Goal: Find contact information: Find contact information

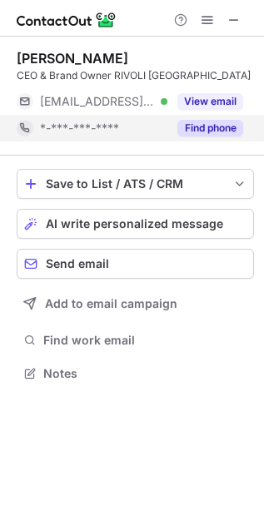
scroll to position [362, 264]
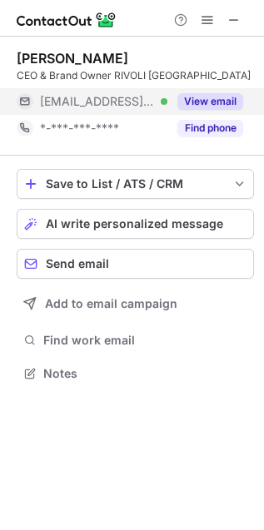
click at [233, 112] on div "View email" at bounding box center [205, 101] width 76 height 27
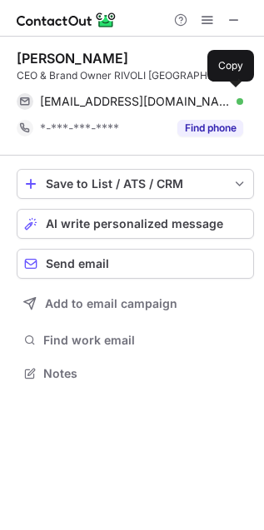
click at [233, 112] on div "pschweikert@rivoli.ch Verified Send email Copy" at bounding box center [130, 101] width 226 height 27
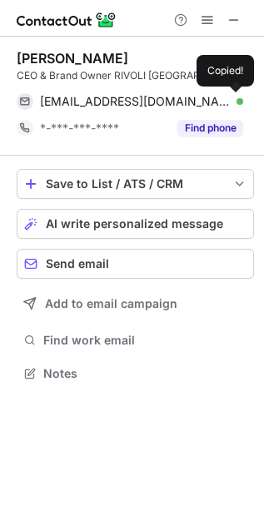
click at [233, 112] on div "pschweikert@rivoli.ch Verified Send email Copied!" at bounding box center [130, 101] width 226 height 27
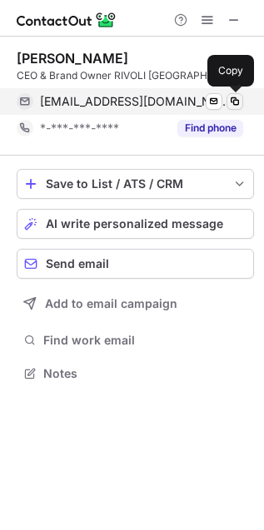
click at [233, 102] on span at bounding box center [234, 101] width 13 height 13
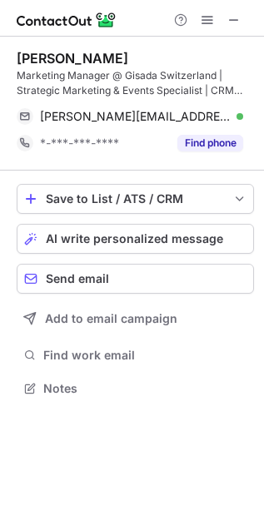
scroll to position [376, 264]
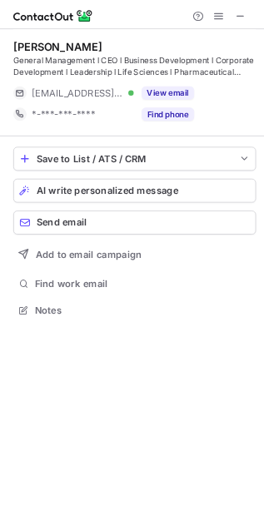
scroll to position [376, 264]
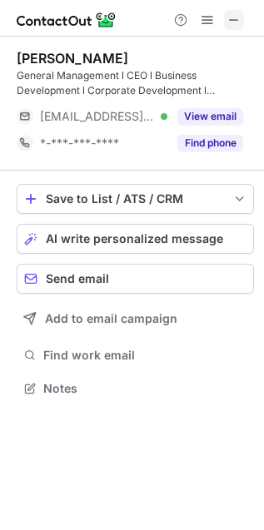
click at [241, 15] on button at bounding box center [234, 20] width 20 height 20
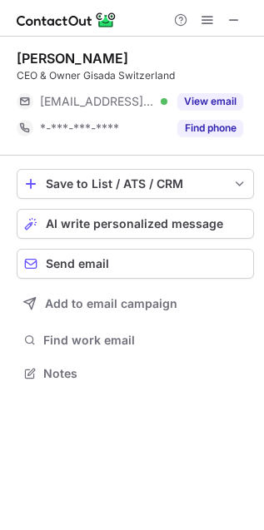
scroll to position [362, 264]
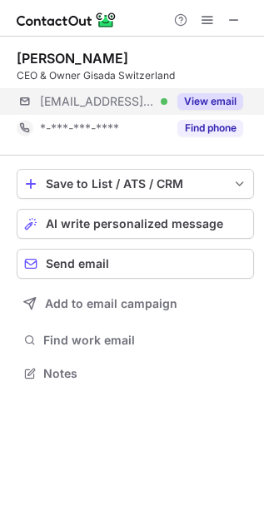
click at [243, 100] on div "[EMAIL_ADDRESS][DOMAIN_NAME] Verified View email" at bounding box center [135, 101] width 237 height 27
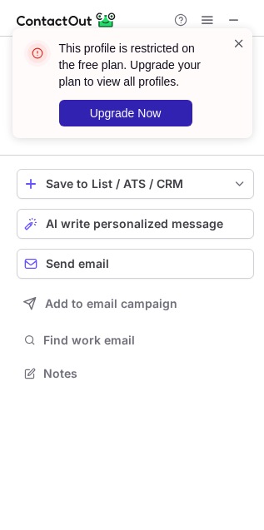
click at [236, 43] on span at bounding box center [238, 43] width 13 height 17
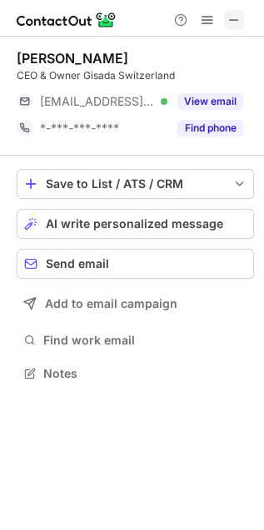
click at [242, 22] on button at bounding box center [234, 20] width 20 height 20
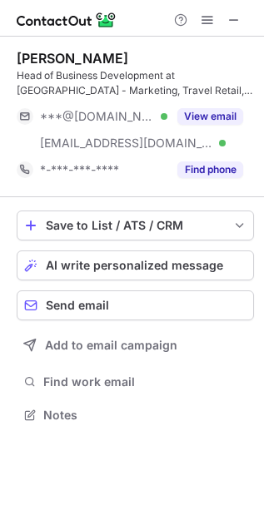
scroll to position [404, 264]
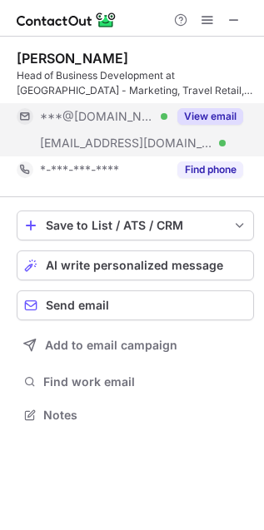
click at [221, 121] on button "View email" at bounding box center [210, 116] width 66 height 17
